Goal: Task Accomplishment & Management: Complete application form

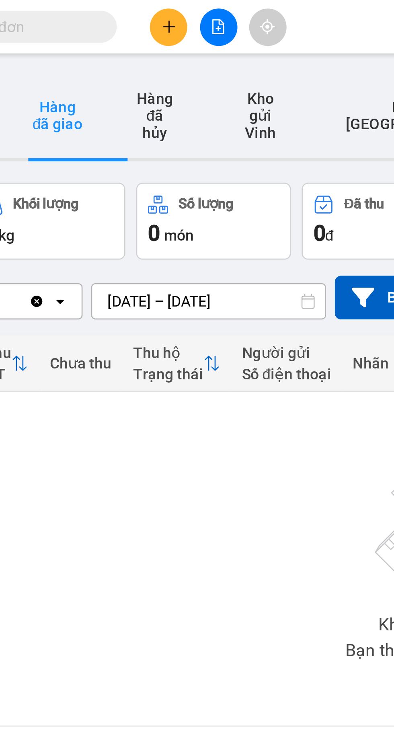
click at [165, 12] on button at bounding box center [168, 10] width 14 height 14
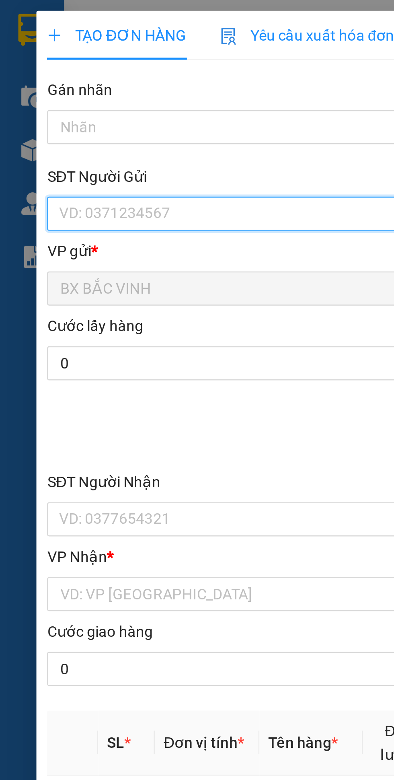
click at [62, 81] on input "SĐT Người Gửi" at bounding box center [107, 80] width 178 height 13
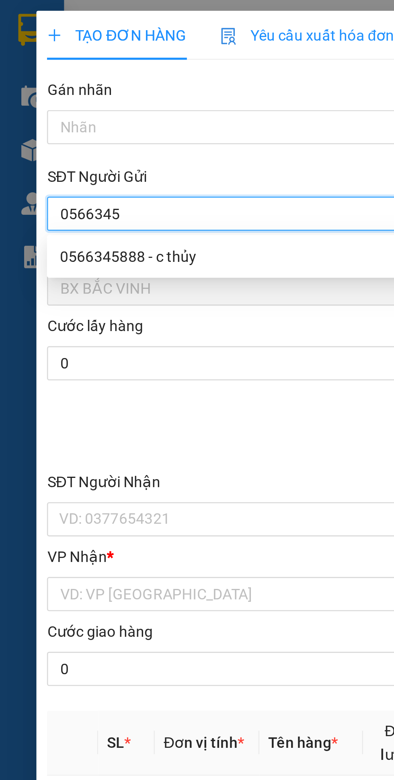
click at [67, 96] on div "0566345888 - c thủy" at bounding box center [107, 96] width 168 height 9
type input "0566345888"
type input "c thủy"
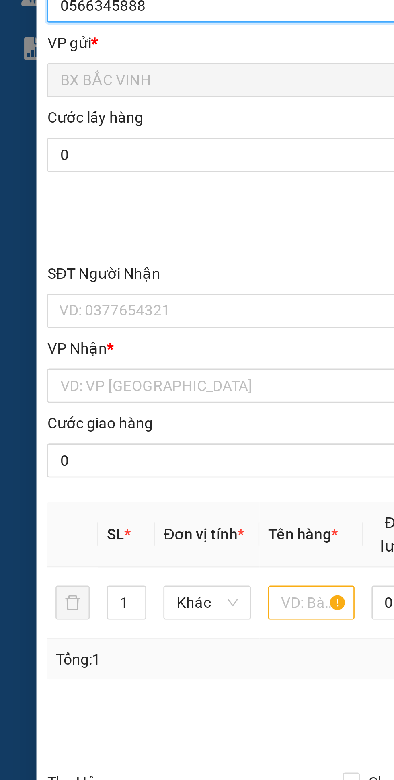
type input "0566345888"
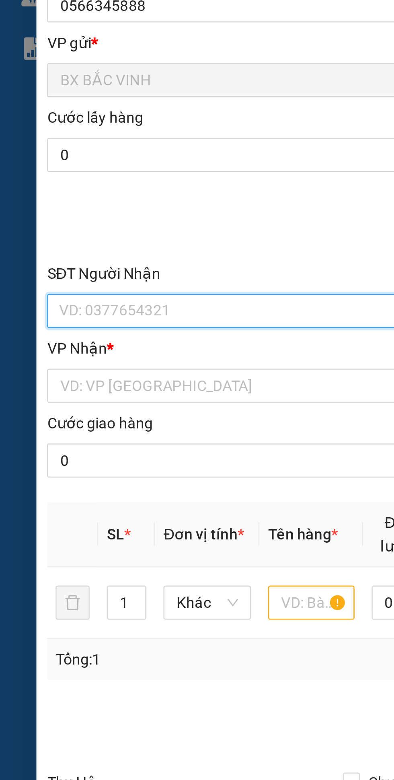
click at [77, 198] on input "SĐT Người Nhận" at bounding box center [107, 195] width 178 height 13
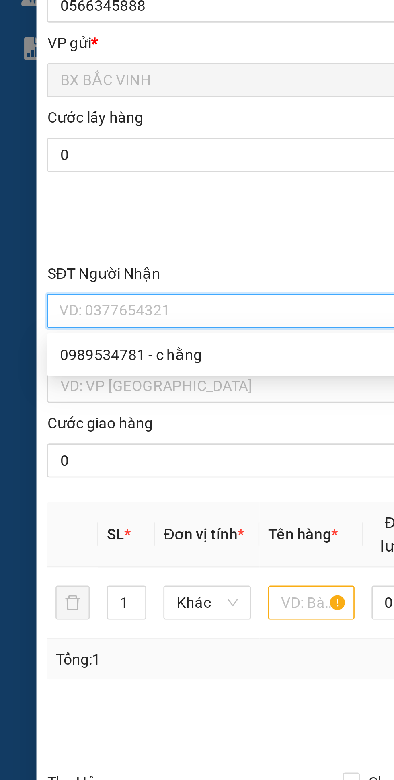
click at [70, 212] on div "0989534781 - c hằng" at bounding box center [107, 212] width 168 height 9
type input "0989534781"
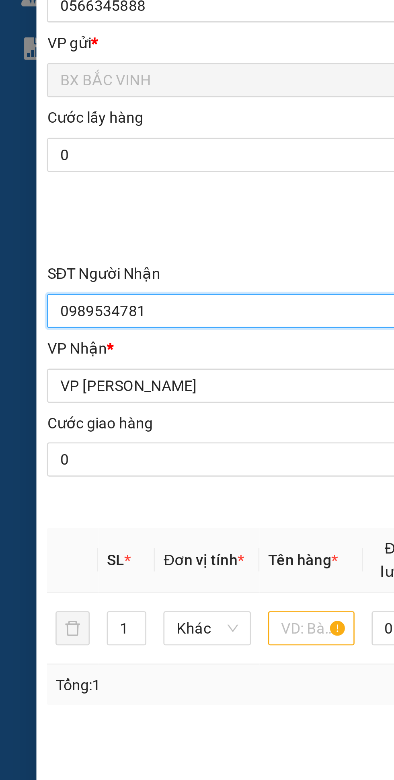
type input "c hằng"
checkbox input "true"
type input "vp"
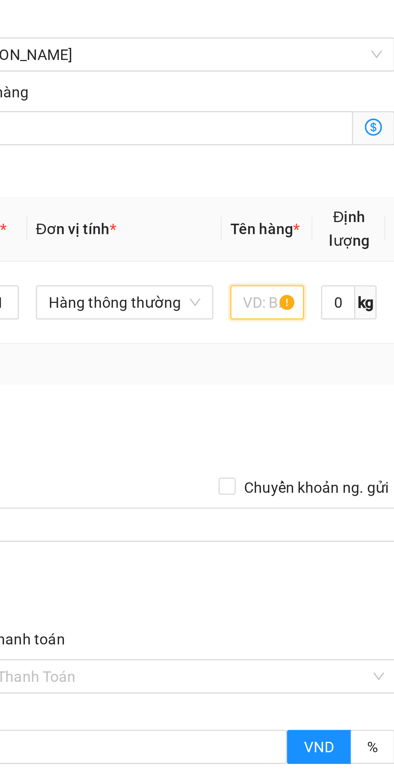
click at [148, 319] on input "text" at bounding box center [148, 317] width 28 height 13
type input "Tp"
click at [143, 333] on td "Tp" at bounding box center [147, 317] width 34 height 31
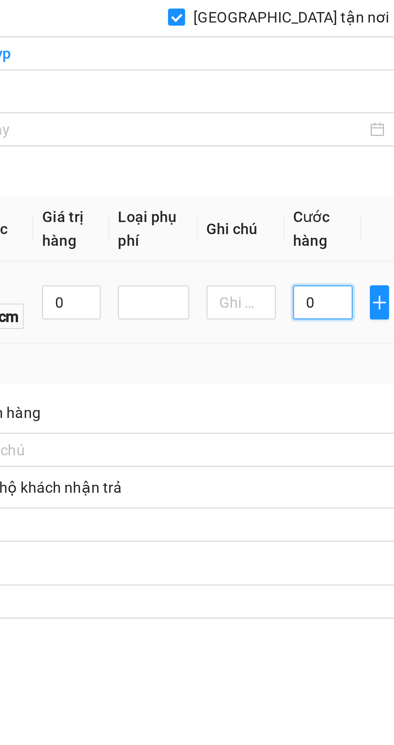
click at [348, 318] on input "0" at bounding box center [348, 317] width 23 height 13
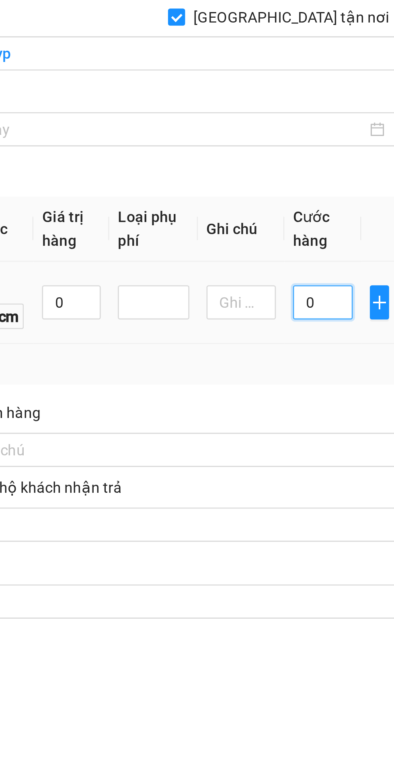
type input "5"
type input "50"
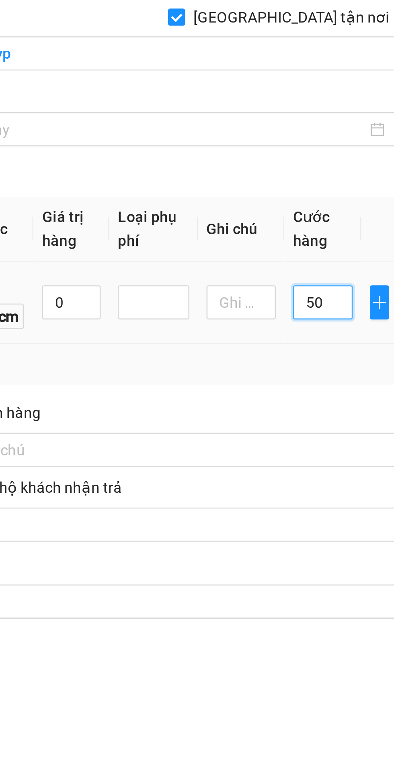
type input "50"
click at [324, 338] on div "Tổng: 1" at bounding box center [197, 340] width 352 height 9
type input "50.000"
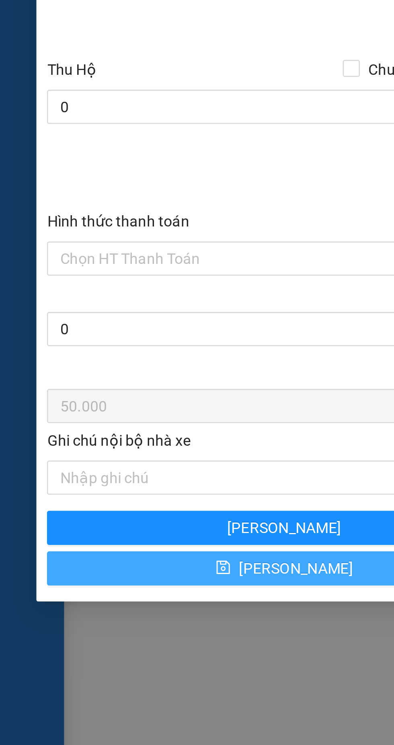
click at [93, 575] on button "[PERSON_NAME]" at bounding box center [107, 574] width 179 height 13
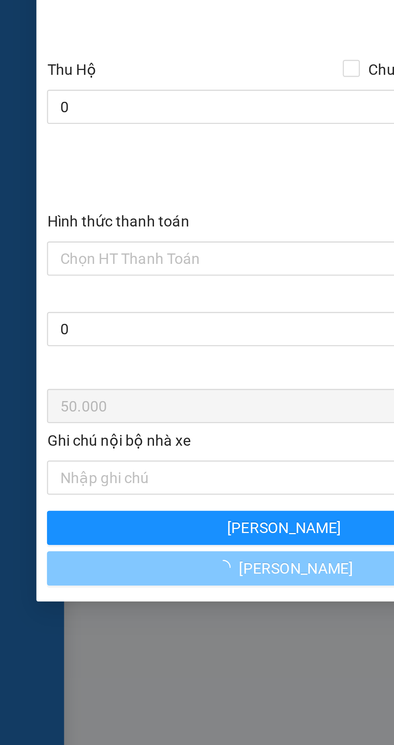
checkbox input "false"
type input "0"
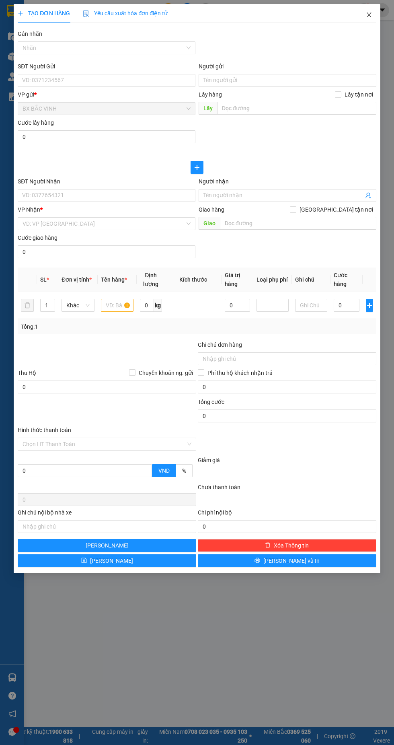
click at [369, 15] on icon "close" at bounding box center [369, 14] width 4 height 5
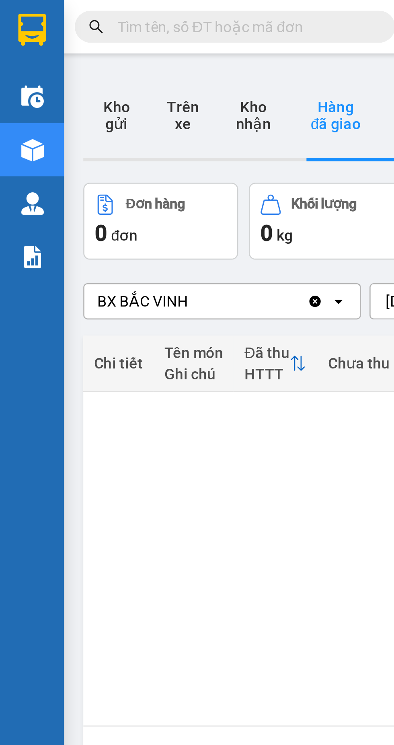
click at [43, 39] on button "Kho gửi" at bounding box center [43, 43] width 25 height 32
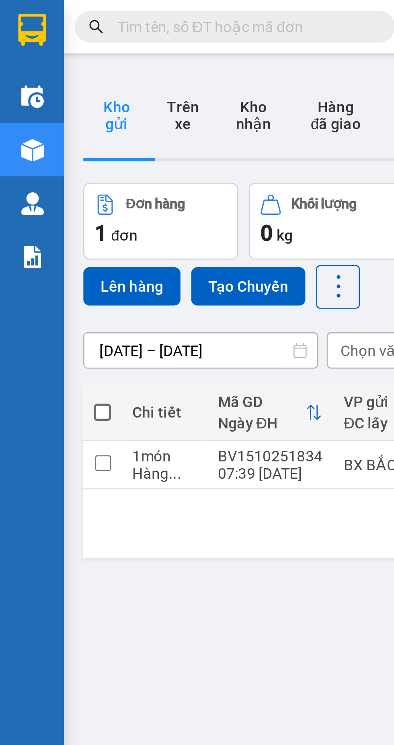
click at [36, 152] on span at bounding box center [38, 155] width 6 height 6
click at [39, 151] on input "checkbox" at bounding box center [39, 151] width 0 height 0
checkbox input "true"
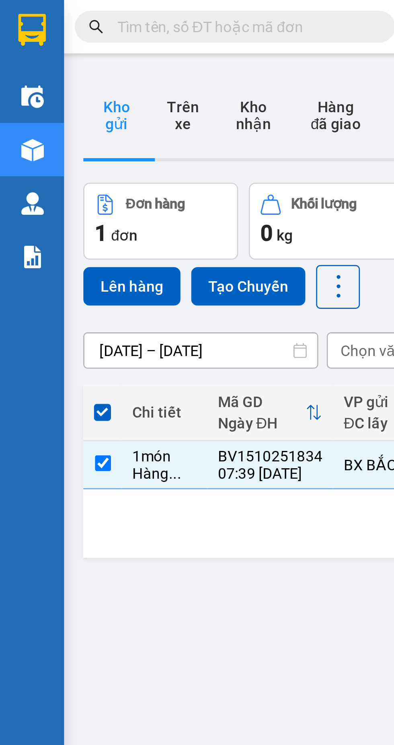
click at [48, 101] on button "Lên hàng" at bounding box center [49, 108] width 37 height 14
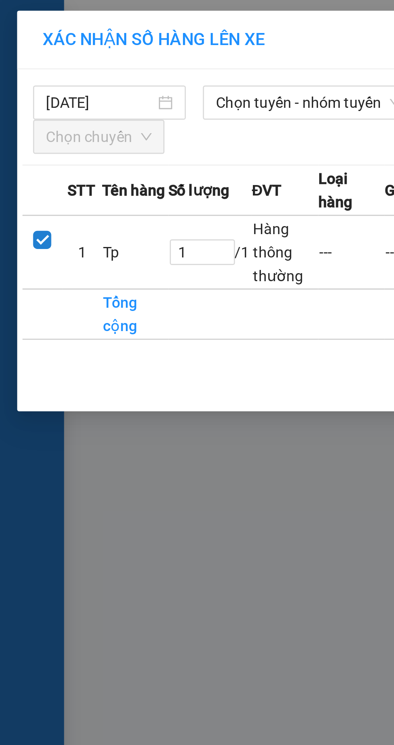
click at [104, 38] on span "Chọn tuyến - nhóm tuyến" at bounding box center [116, 39] width 70 height 12
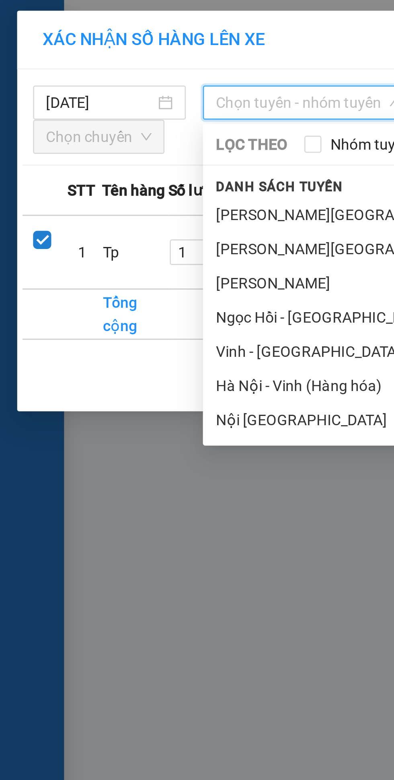
click at [119, 134] on li "Vinh - [GEOGRAPHIC_DATA] ( Hàng hóa )" at bounding box center [168, 132] width 185 height 13
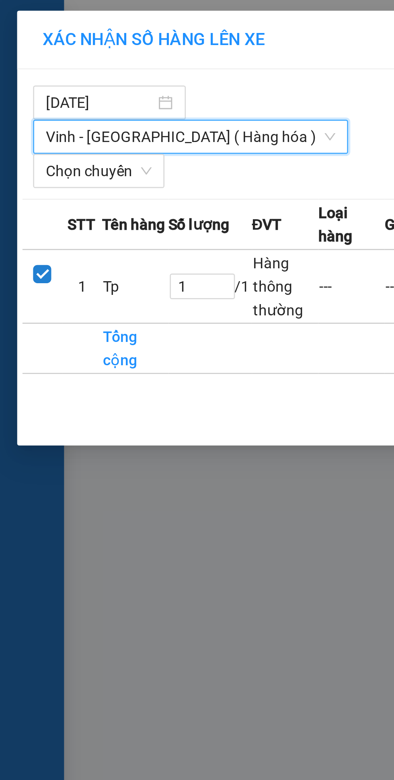
click at [42, 58] on span "Chọn chuyến" at bounding box center [37, 64] width 40 height 12
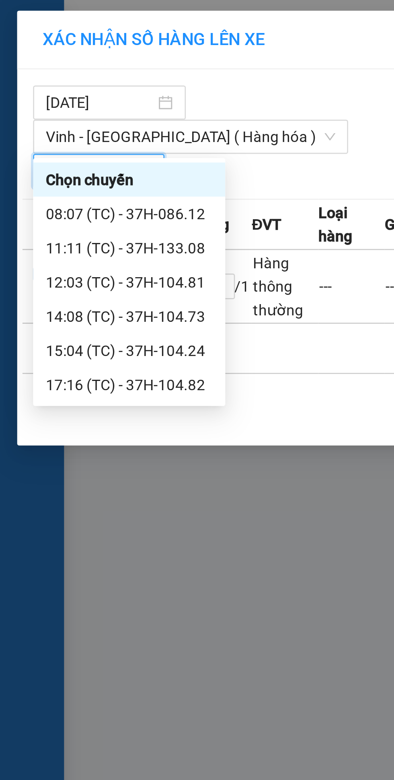
click at [59, 82] on div "08:07 (TC) - 37H-086.12" at bounding box center [48, 80] width 63 height 9
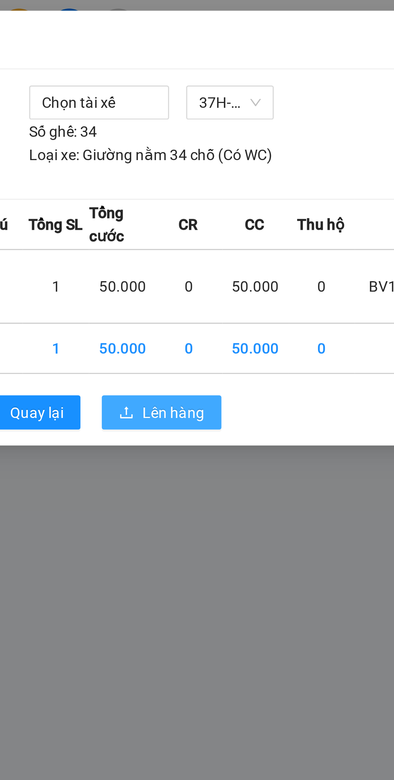
click at [231, 151] on span "Lên hàng" at bounding box center [226, 155] width 23 height 9
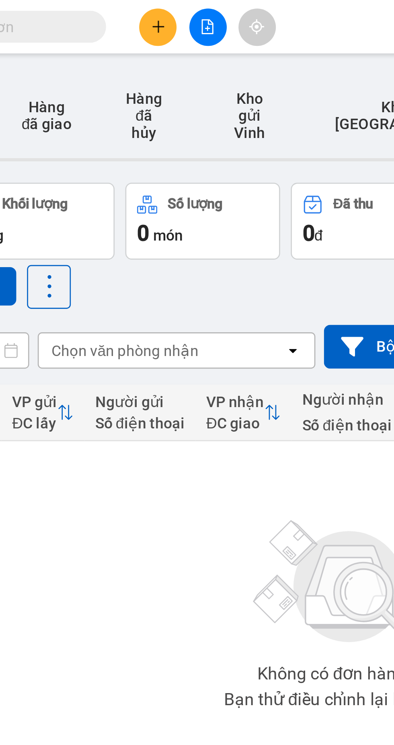
click at [165, 11] on button at bounding box center [168, 10] width 14 height 14
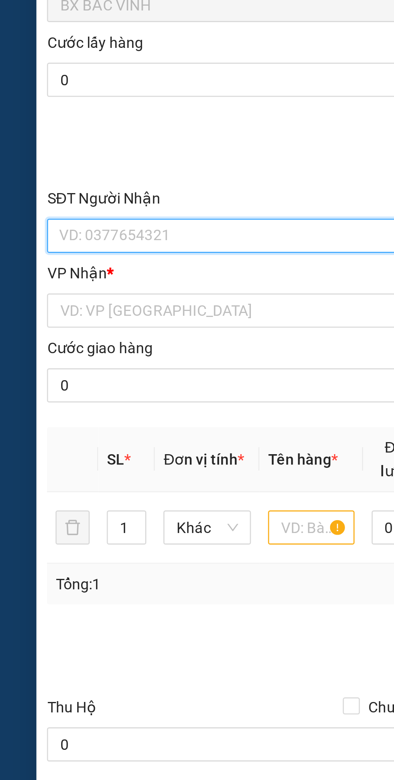
click at [74, 193] on input "SĐT Người Nhận" at bounding box center [107, 195] width 178 height 13
type input "0967221258"
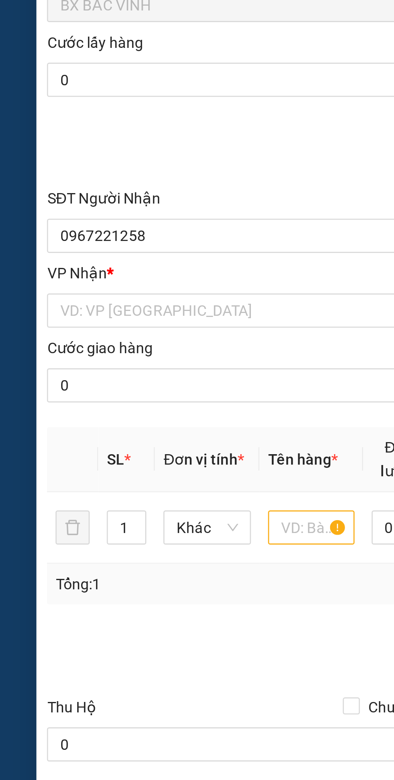
click at [105, 156] on div at bounding box center [197, 163] width 360 height 27
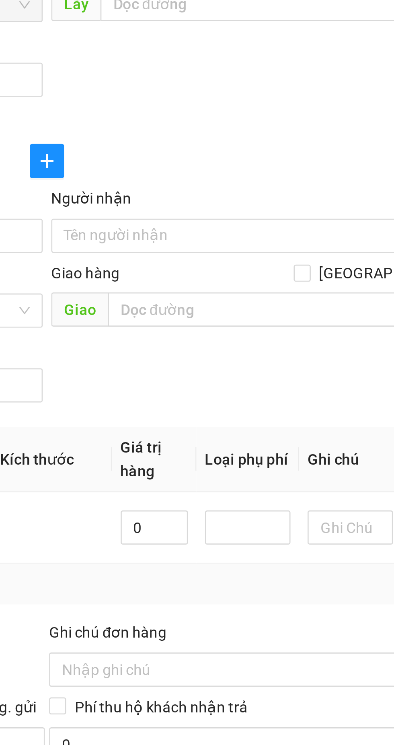
click at [255, 198] on input "Người nhận" at bounding box center [284, 195] width 160 height 9
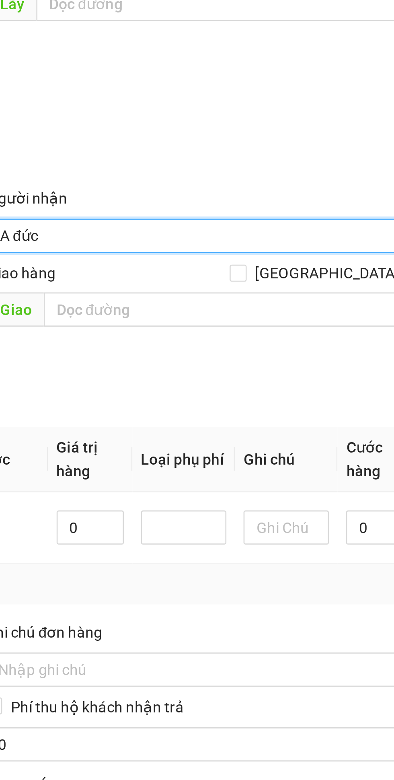
type input "A đức"
click at [273, 143] on div "SĐT Người Gửi VD: 0371234567 Người gửi Tên người gửi VP gửi * BX BẮC VINH Lấy h…" at bounding box center [197, 104] width 362 height 84
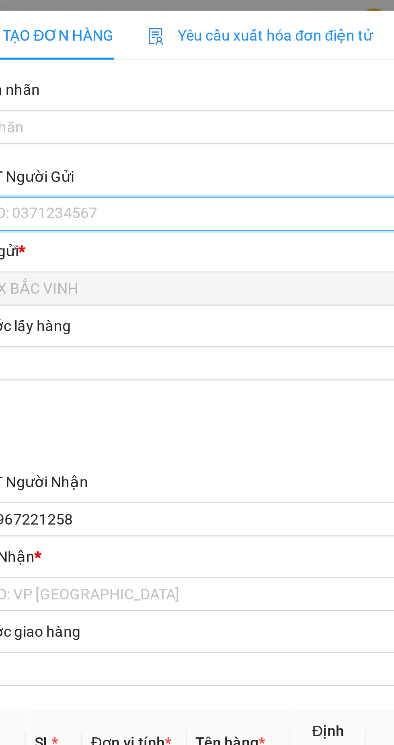
click at [88, 78] on input "SĐT Người Gửi" at bounding box center [107, 80] width 178 height 13
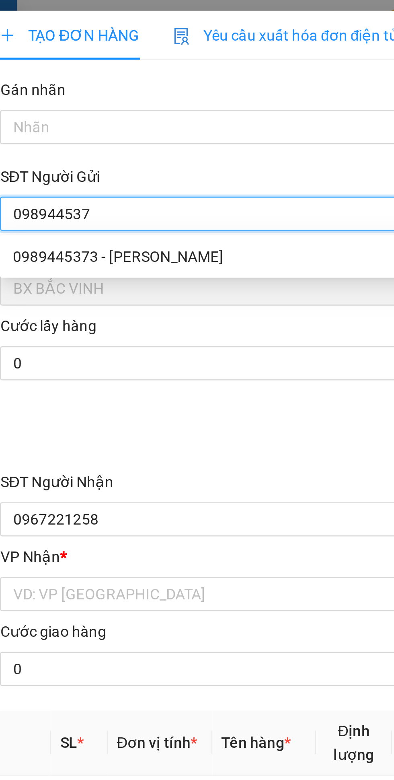
type input "0989445373"
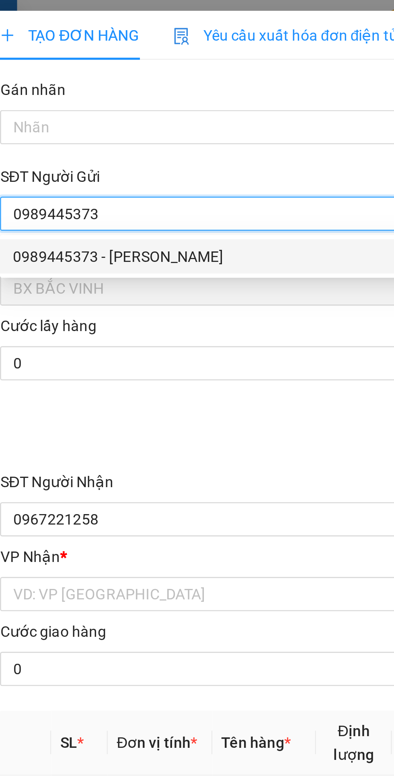
click at [83, 96] on div "0989445373 - [PERSON_NAME]" at bounding box center [107, 96] width 168 height 9
type input "dì minh"
checkbox input "true"
type input "VP Vinh"
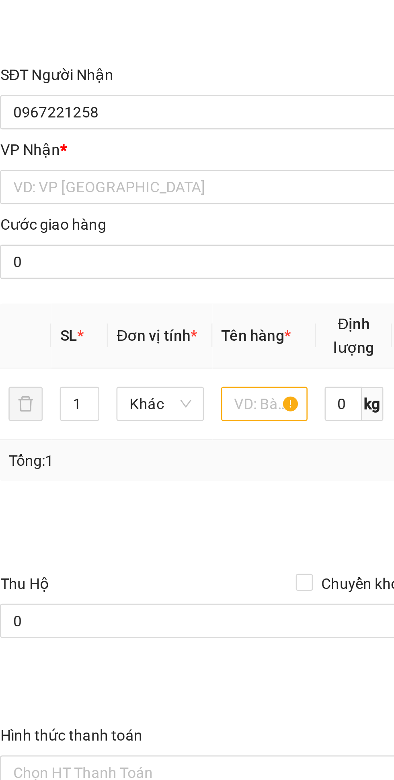
type input "0989445373"
click at [77, 223] on input "search" at bounding box center [104, 224] width 163 height 12
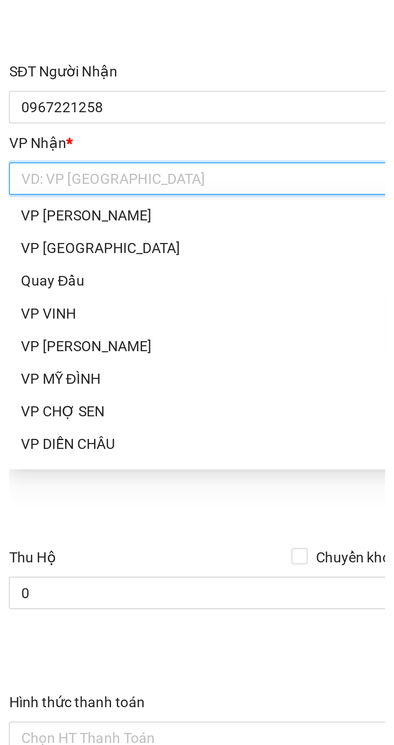
scroll to position [106, 0]
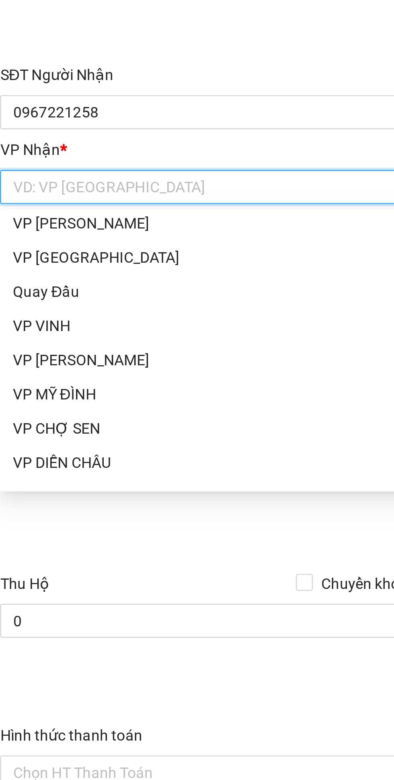
click at [49, 289] on div "VP [PERSON_NAME]" at bounding box center [107, 288] width 168 height 9
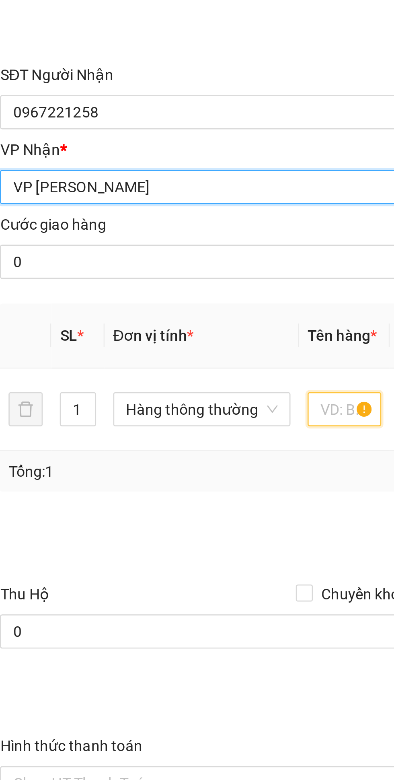
click at [143, 310] on input "text" at bounding box center [148, 307] width 28 height 13
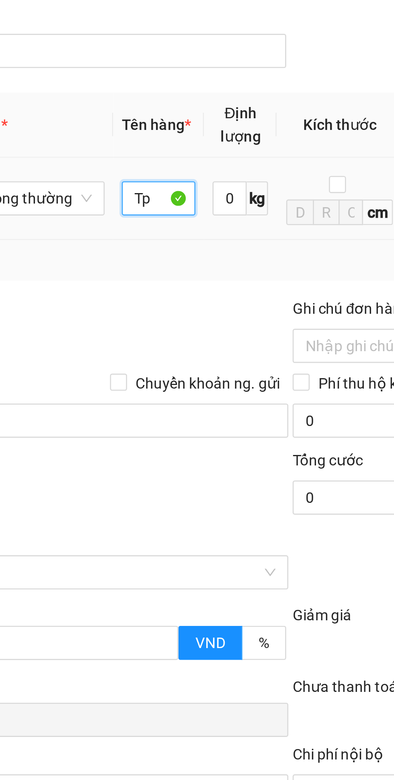
type input "Tp"
click at [163, 340] on div "Transit Pickup Surcharge Ids Transit Deliver Surcharge Ids Transit Deliver Surc…" at bounding box center [197, 300] width 358 height 542
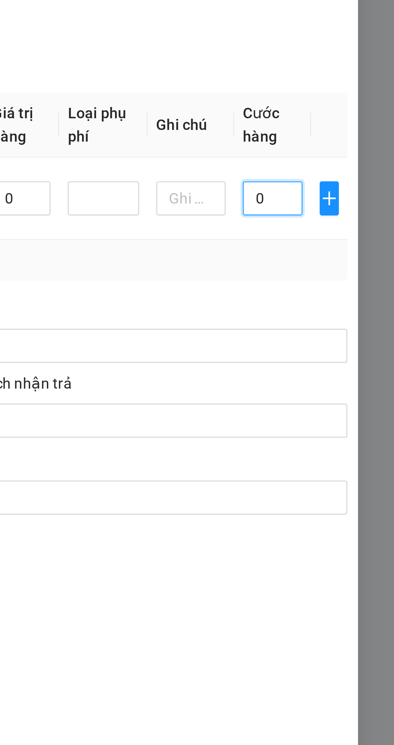
click at [346, 306] on input "0" at bounding box center [348, 307] width 23 height 13
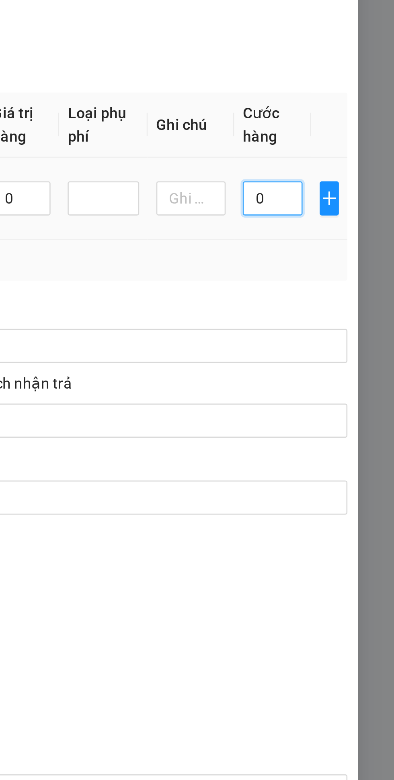
type input "5"
type input "50"
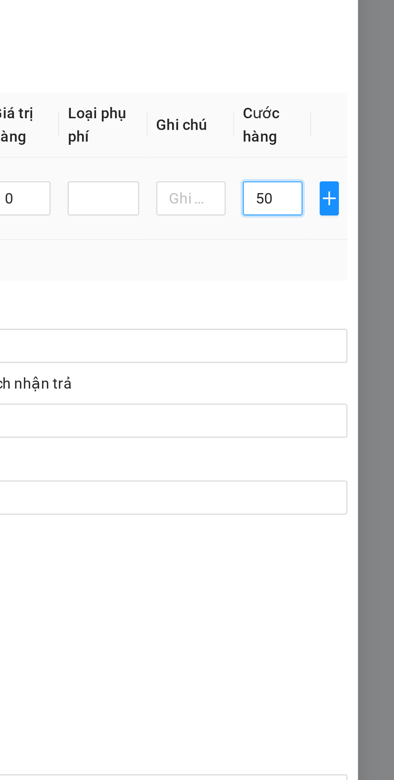
type input "50"
click at [345, 343] on div "Transit Pickup Surcharge Ids Transit Deliver Surcharge Ids Transit Deliver Surc…" at bounding box center [197, 300] width 358 height 542
type input "50.000"
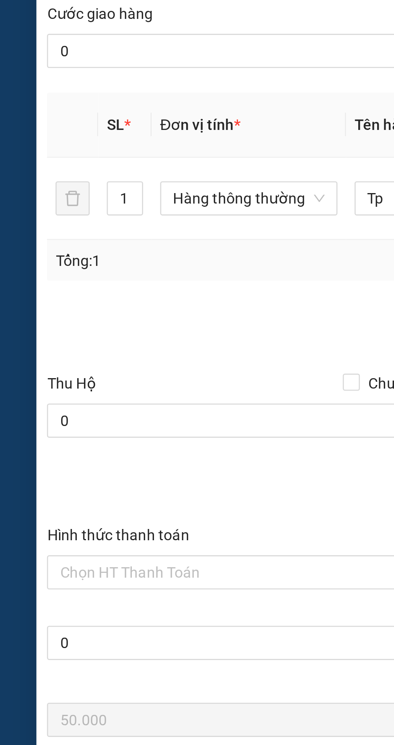
click at [66, 448] on input "Hình thức thanh toán" at bounding box center [104, 448] width 163 height 12
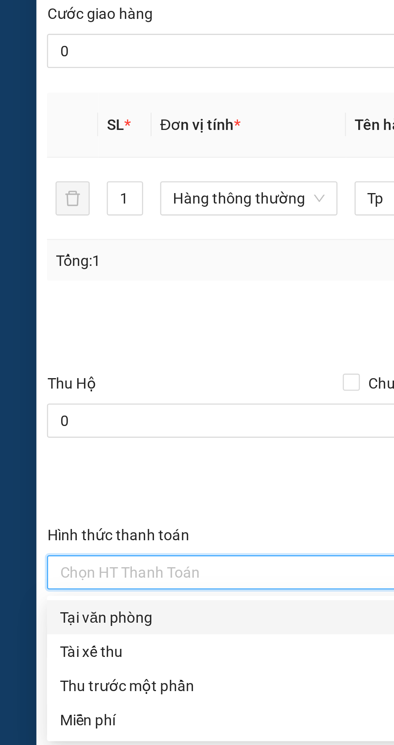
click at [43, 464] on div "Tại văn phòng" at bounding box center [107, 465] width 169 height 9
type input "0"
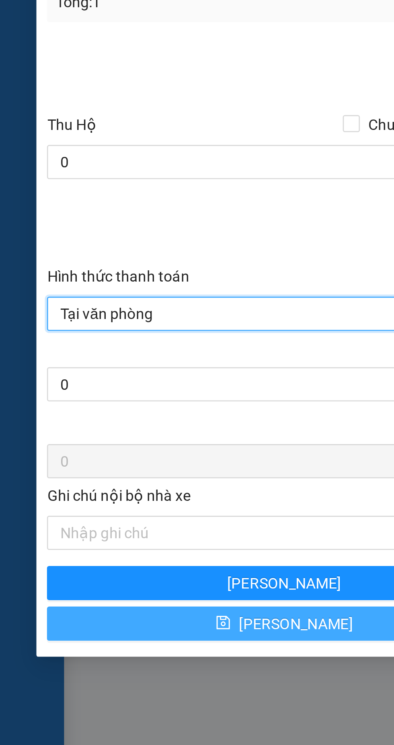
click at [97, 571] on button "[PERSON_NAME]" at bounding box center [107, 564] width 179 height 13
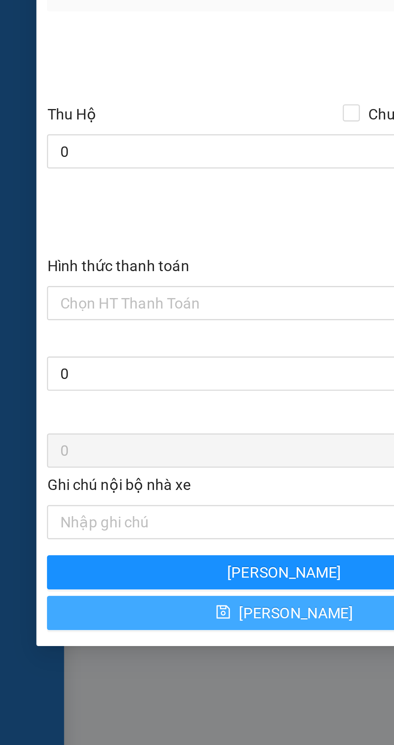
checkbox input "false"
type input "0"
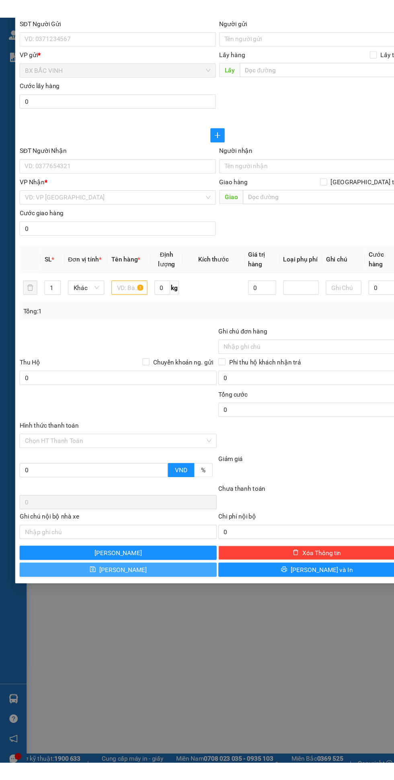
scroll to position [0, 0]
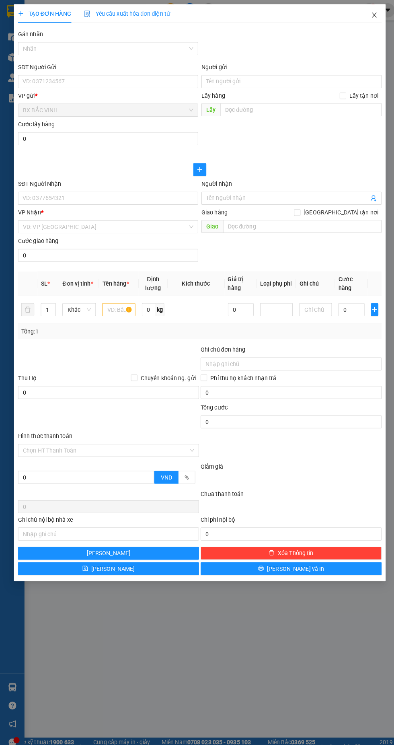
click at [369, 15] on icon "close" at bounding box center [369, 14] width 4 height 5
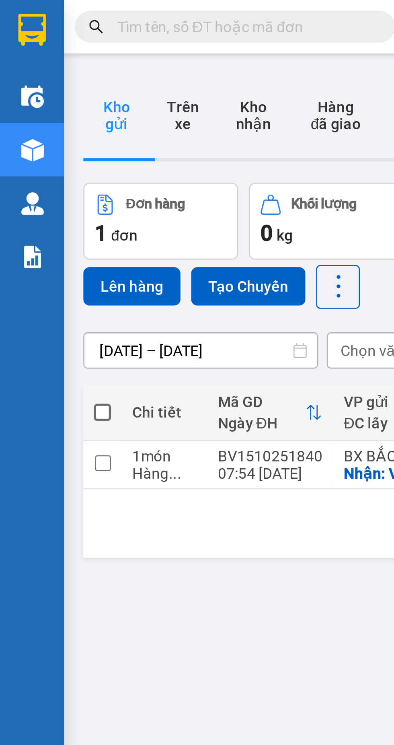
click at [39, 152] on span at bounding box center [38, 155] width 6 height 6
click at [39, 151] on input "checkbox" at bounding box center [39, 151] width 0 height 0
checkbox input "true"
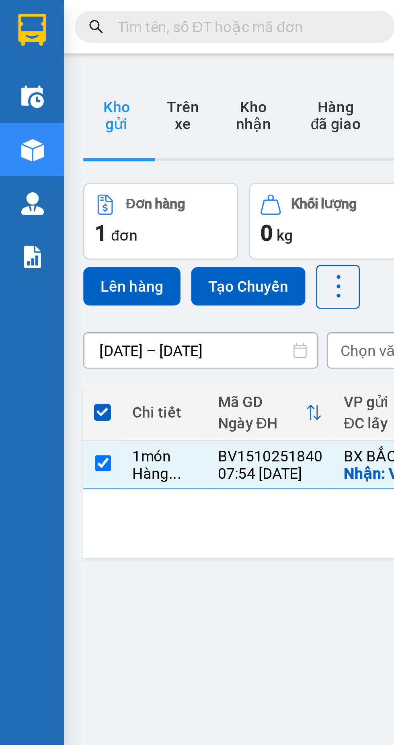
click at [49, 103] on button "Lên hàng" at bounding box center [49, 108] width 37 height 14
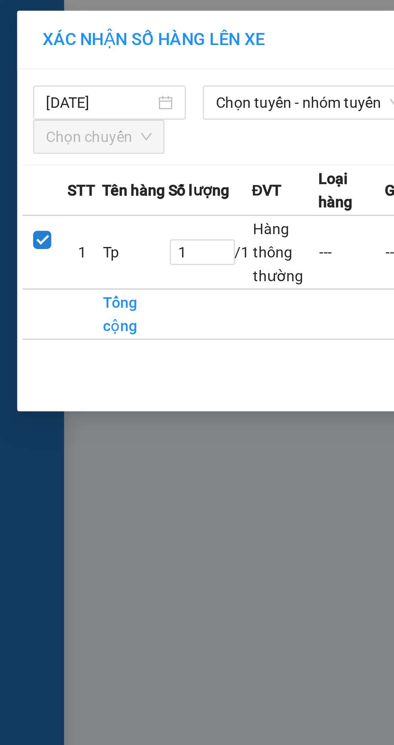
click at [121, 40] on span "Chọn tuyến - nhóm tuyến" at bounding box center [116, 39] width 70 height 12
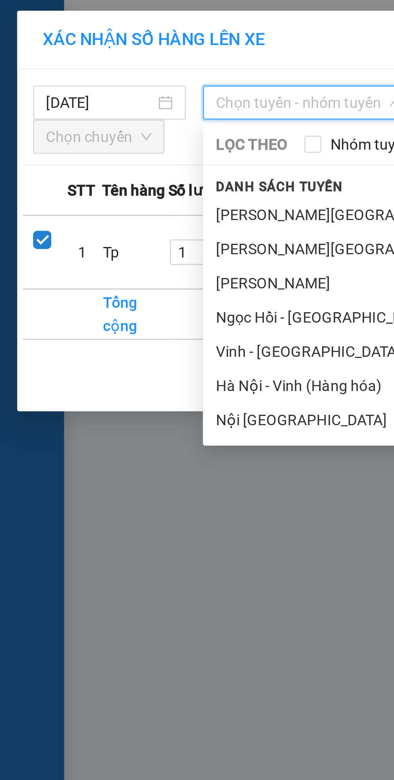
click at [117, 133] on li "Vinh - [GEOGRAPHIC_DATA] ( Hàng hóa )" at bounding box center [168, 132] width 185 height 13
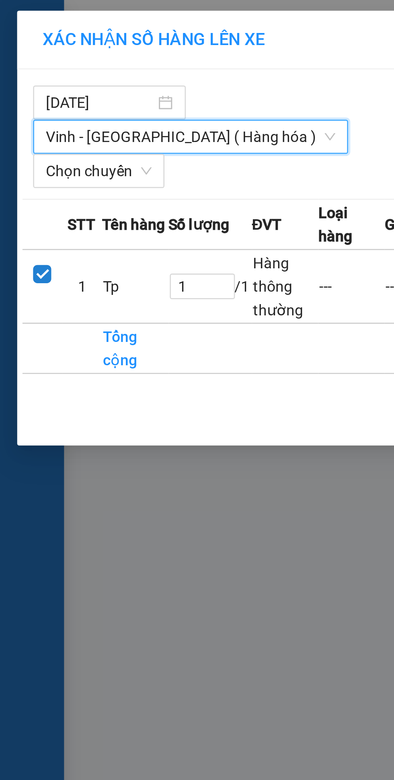
click at [41, 58] on span "Chọn chuyến" at bounding box center [37, 64] width 40 height 12
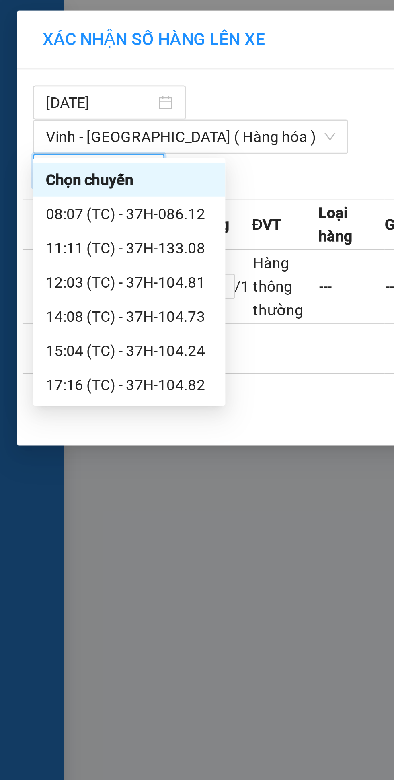
click at [59, 80] on div "08:07 (TC) - 37H-086.12" at bounding box center [48, 80] width 63 height 9
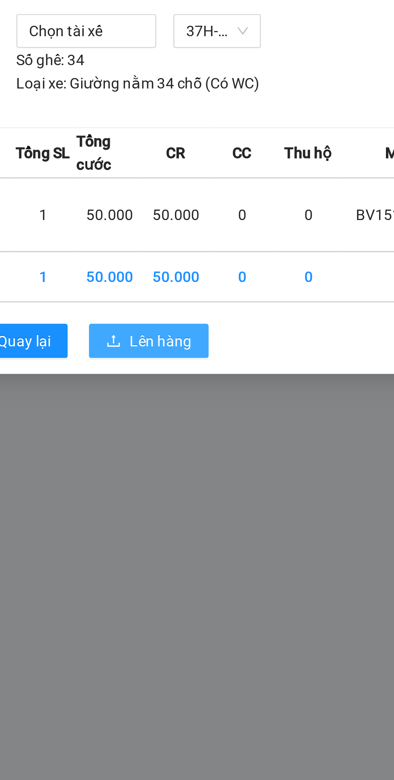
click at [229, 151] on span "Lên hàng" at bounding box center [226, 155] width 23 height 9
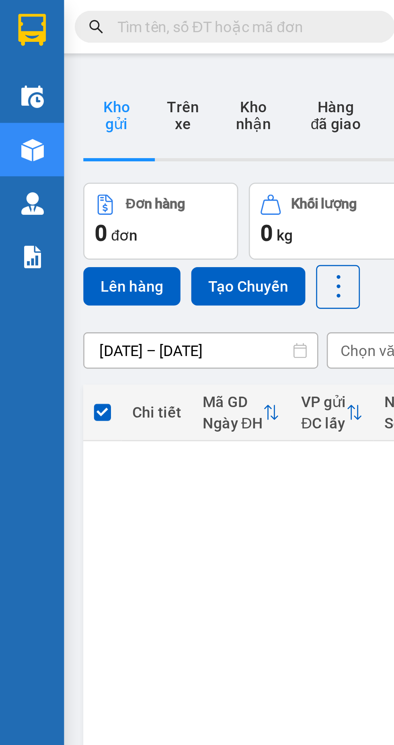
click at [79, 12] on input "text" at bounding box center [91, 10] width 95 height 9
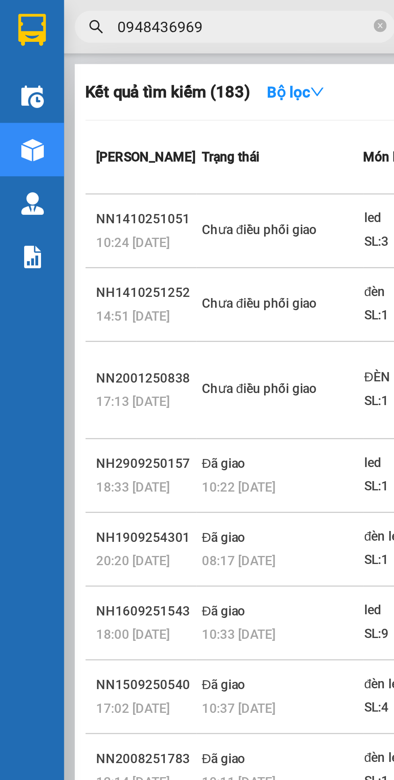
scroll to position [33, 0]
type input "0948436969"
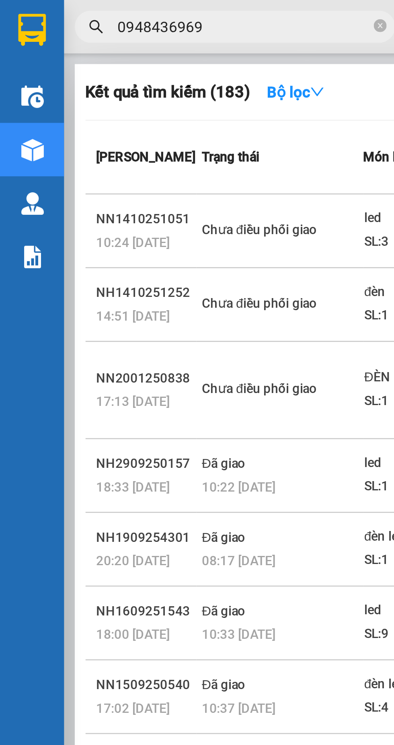
click at [141, 11] on icon "close-circle" at bounding box center [143, 9] width 5 height 5
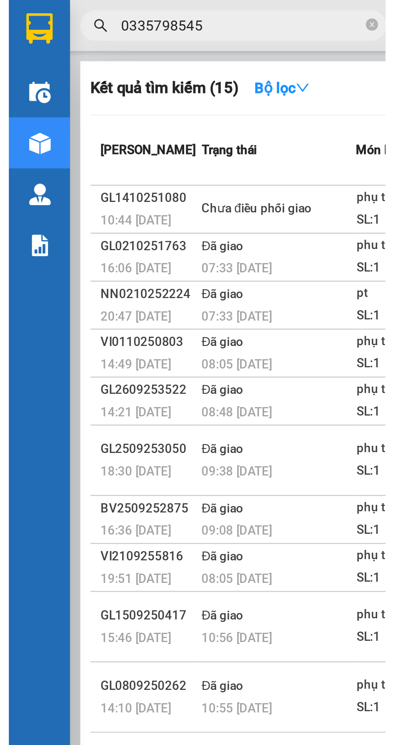
scroll to position [0, 2]
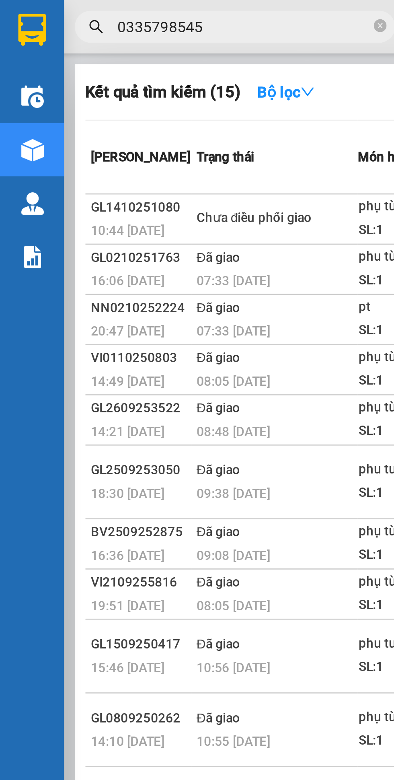
type input "0335798545"
click at [51, 90] on span "10:44 [DATE]" at bounding box center [48, 87] width 28 height 6
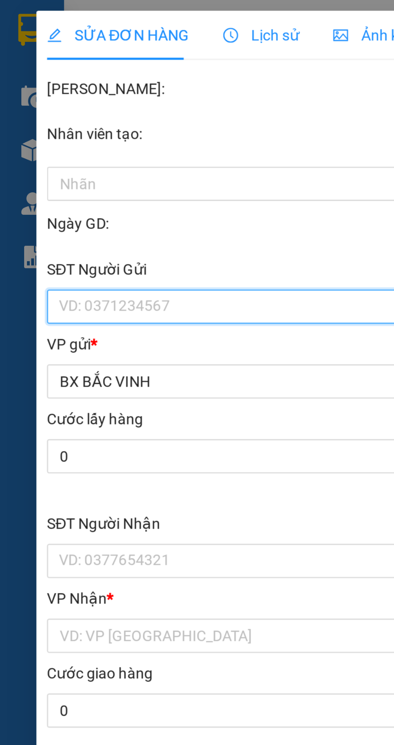
type input "0942819999"
type input "a chiến"
type input "0335798545"
type input "a tâm"
checkbox input "true"
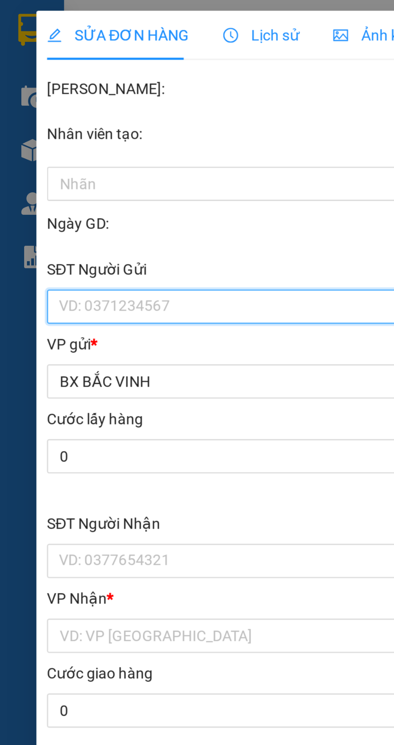
type input "bến xe mới"
type input "0"
type input "40.000"
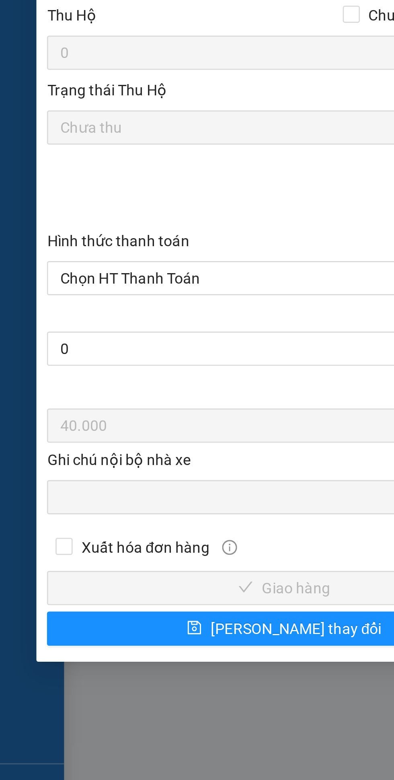
click at [70, 520] on span "Chọn HT Thanh Toán" at bounding box center [107, 517] width 169 height 12
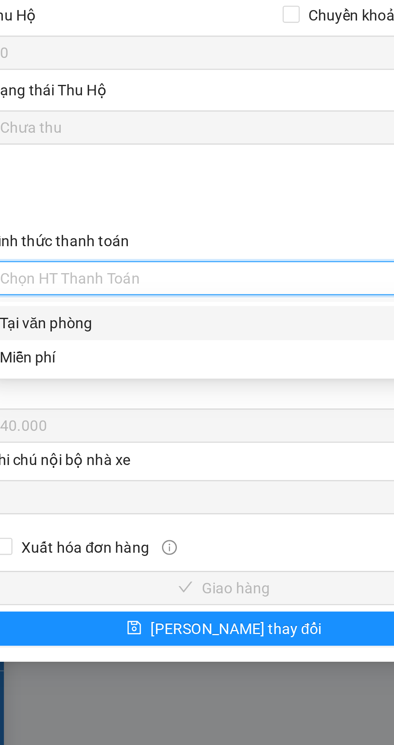
click at [55, 533] on div "Tại văn phòng" at bounding box center [107, 533] width 169 height 9
type input "0"
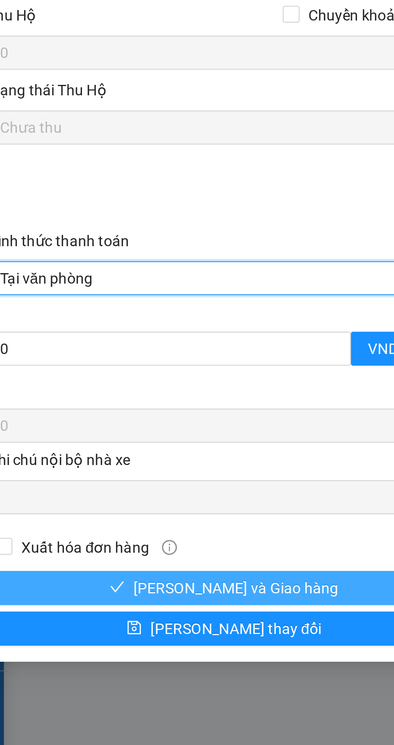
click at [120, 635] on span "[PERSON_NAME] và Giao hàng" at bounding box center [111, 633] width 77 height 9
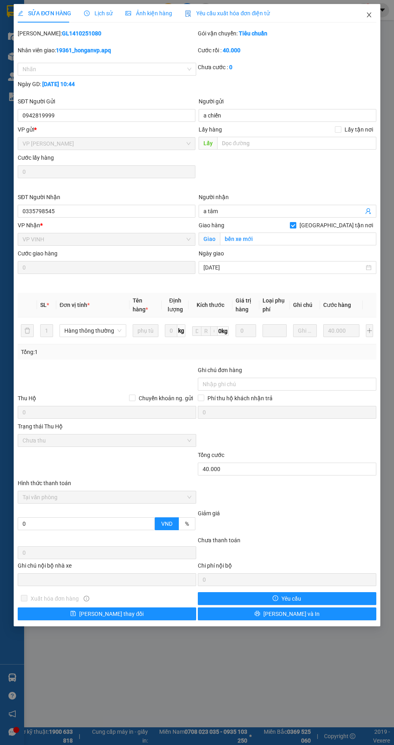
click at [371, 16] on icon "close" at bounding box center [369, 14] width 4 height 5
